Goal: Information Seeking & Learning: Learn about a topic

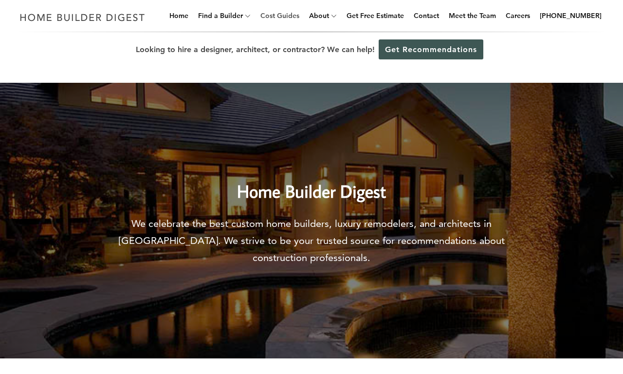
click at [295, 16] on link "Cost Guides" at bounding box center [279, 15] width 47 height 31
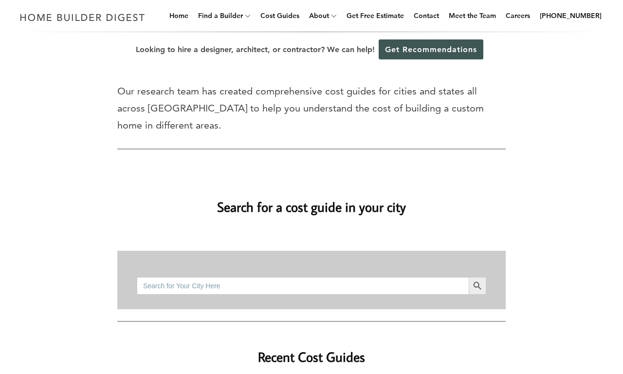
click at [303, 285] on input "Search for:" at bounding box center [303, 286] width 332 height 18
type input "bathroom remodel"
click at [469, 277] on button "Search Button" at bounding box center [478, 286] width 18 height 18
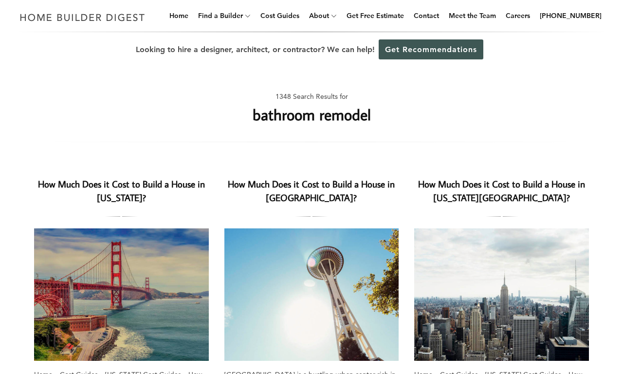
scroll to position [349, 0]
